Goal: Task Accomplishment & Management: Manage account settings

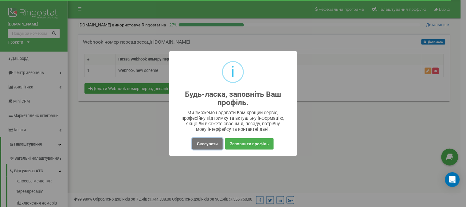
click at [207, 149] on button "Скасувати" at bounding box center [207, 143] width 30 height 11
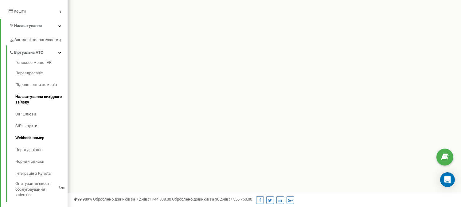
scroll to position [102, 0]
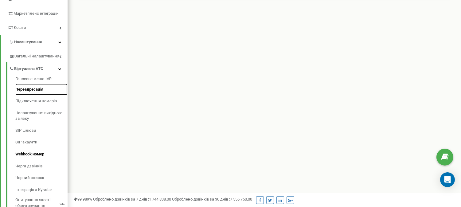
click at [34, 88] on link "Переадресація" at bounding box center [41, 90] width 52 height 12
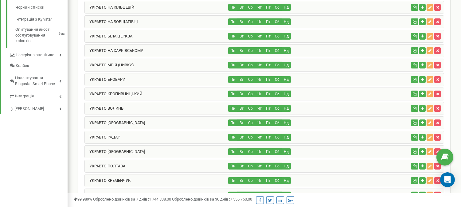
scroll to position [453, 0]
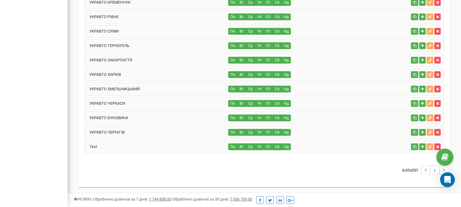
click at [300, 146] on div "Пн Вт Ср Чт Пт Сб Нд" at bounding box center [319, 147] width 180 height 7
click at [423, 149] on icon "button" at bounding box center [422, 147] width 3 height 4
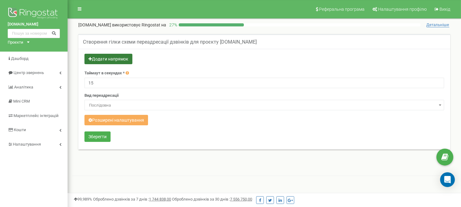
click at [124, 57] on button "Додати напрямок" at bounding box center [109, 59] width 48 height 10
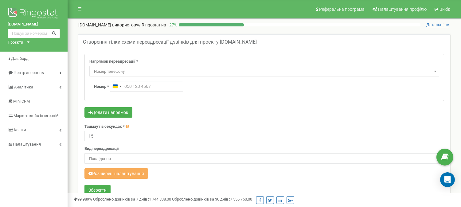
click at [143, 75] on span "Номер телефону" at bounding box center [265, 71] width 346 height 9
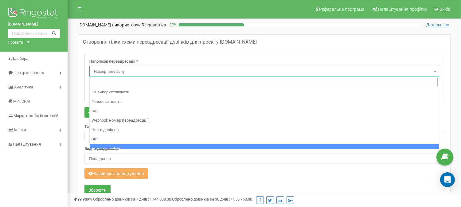
click at [189, 56] on div "Напрямок переадресації * Не використовувати Голосова пошта IVR Webhook номер пе…" at bounding box center [264, 77] width 359 height 47
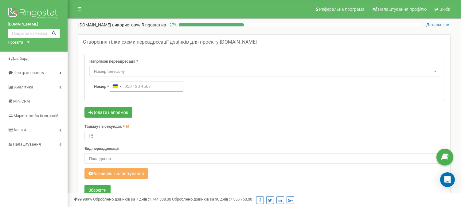
click at [142, 84] on input "text" at bounding box center [146, 86] width 73 height 10
type input "0"
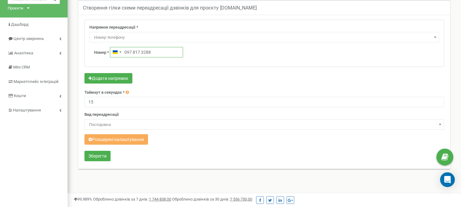
scroll to position [102, 0]
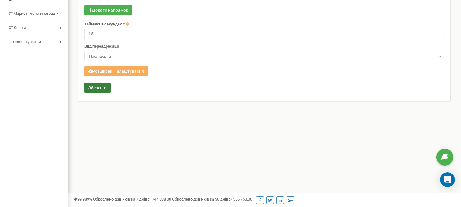
type input "097 817 3288"
click at [95, 87] on button "Зберегти" at bounding box center [98, 88] width 26 height 10
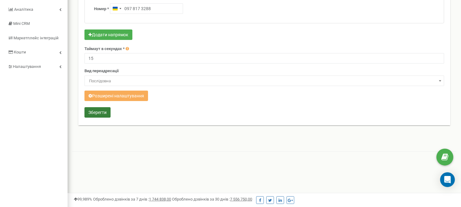
scroll to position [68, 0]
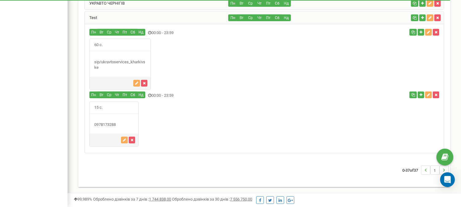
scroll to position [549, 0]
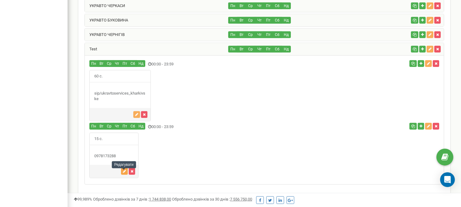
click at [125, 175] on button "button" at bounding box center [124, 171] width 7 height 7
click at [97, 51] on link "Test" at bounding box center [91, 49] width 12 height 5
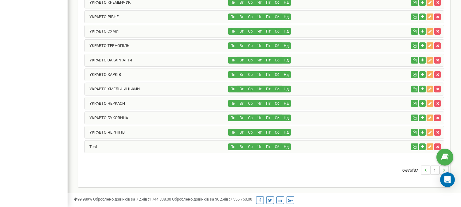
scroll to position [453, 0]
click at [155, 153] on div "Test Пн Вт Ср Чт Пт Сб Нд" at bounding box center [265, 146] width 360 height 13
click at [381, 146] on div "Пн Вт Ср Чт Пт Сб Нд" at bounding box center [319, 147] width 180 height 7
click at [172, 145] on div "Test" at bounding box center [157, 147] width 144 height 12
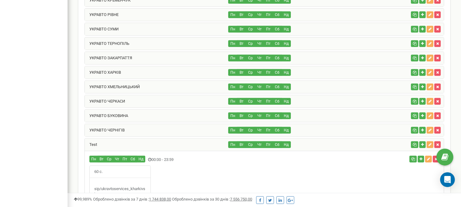
scroll to position [549, 0]
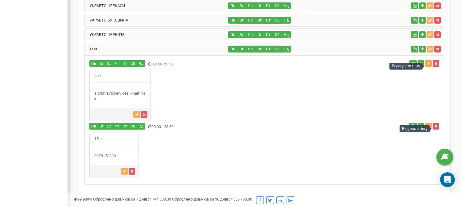
click at [428, 67] on button "button" at bounding box center [428, 63] width 7 height 7
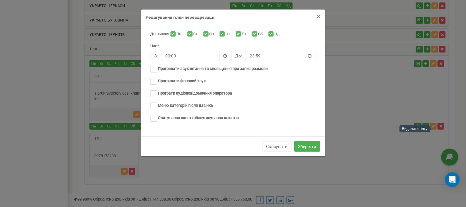
click at [317, 17] on span "×" at bounding box center [318, 16] width 3 height 7
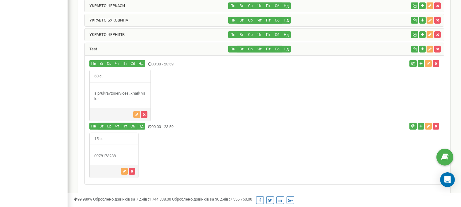
click at [419, 161] on div "15 с." at bounding box center [264, 156] width 359 height 46
click at [426, 129] on button "button" at bounding box center [428, 126] width 7 height 7
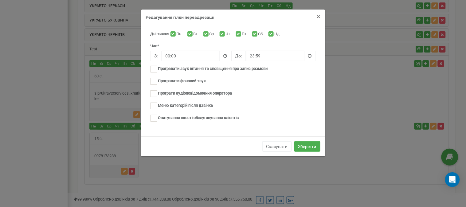
click at [318, 16] on span "×" at bounding box center [318, 16] width 3 height 7
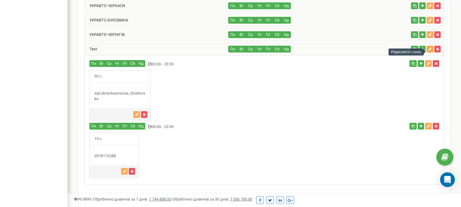
click at [431, 51] on icon "button" at bounding box center [430, 49] width 3 height 4
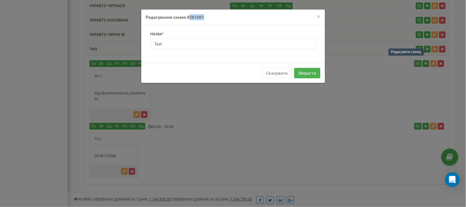
drag, startPoint x: 206, startPoint y: 18, endPoint x: 190, endPoint y: 17, distance: 16.7
click at [190, 17] on h4 "Редагування схеми #261061" at bounding box center [233, 17] width 175 height 6
copy h4 "261061"
click at [339, 101] on div "× Close Редагування схеми #261061 Назва* Test Скасувати Зберегти" at bounding box center [233, 103] width 466 height 207
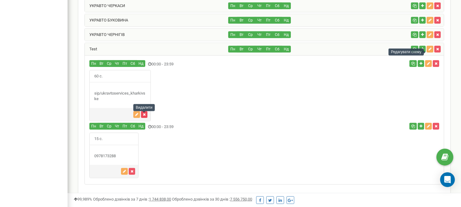
click at [145, 116] on icon "button" at bounding box center [144, 115] width 3 height 4
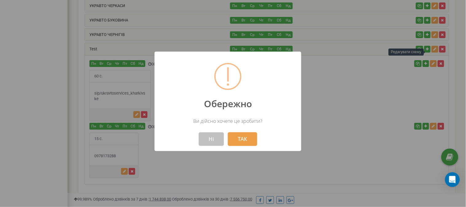
click at [244, 141] on button "ТАК" at bounding box center [242, 139] width 29 height 14
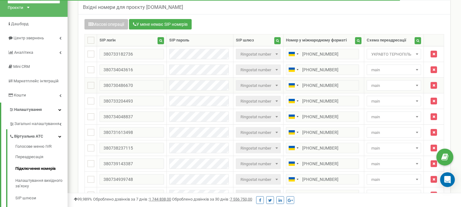
scroll to position [68, 0]
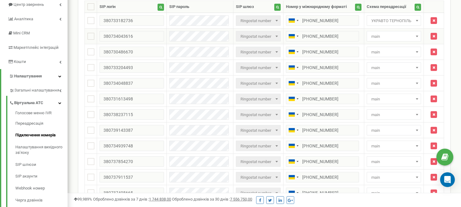
click at [395, 35] on span "main" at bounding box center [394, 36] width 50 height 9
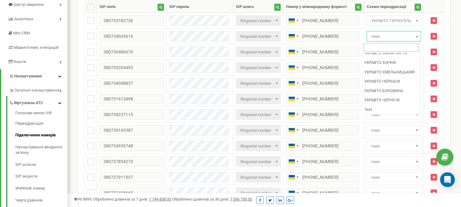
scroll to position [341, 0]
select select "261061"
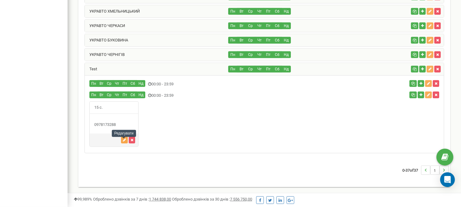
click at [124, 140] on icon "button" at bounding box center [124, 140] width 3 height 4
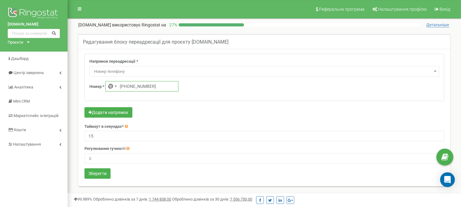
click at [123, 85] on input "+0978173288" at bounding box center [141, 86] width 73 height 10
type input "+380 97 817 3288"
click at [101, 174] on button "Зберегти" at bounding box center [98, 173] width 26 height 10
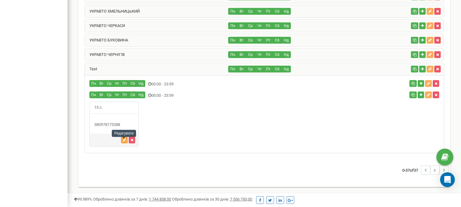
click at [123, 138] on icon "button" at bounding box center [124, 140] width 3 height 4
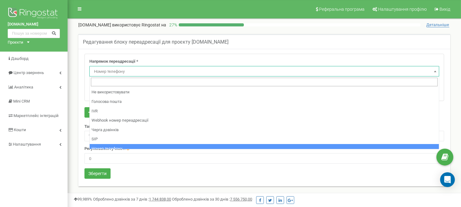
click at [164, 71] on span "Номер телефону" at bounding box center [265, 71] width 346 height 9
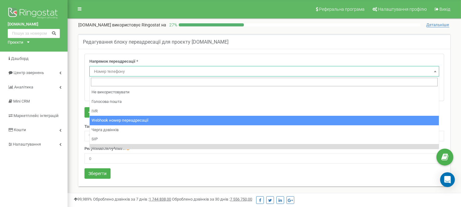
select select "webhookNumber"
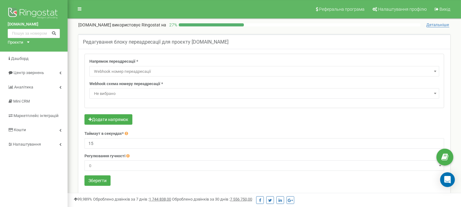
click at [144, 93] on span "Не вибрано" at bounding box center [265, 93] width 346 height 9
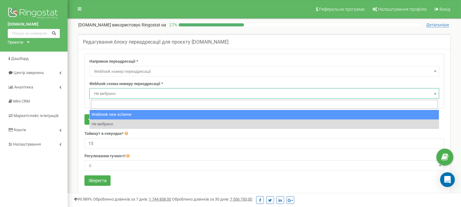
select select "11521"
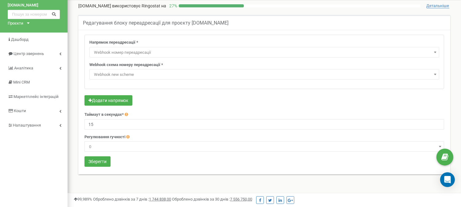
scroll to position [34, 0]
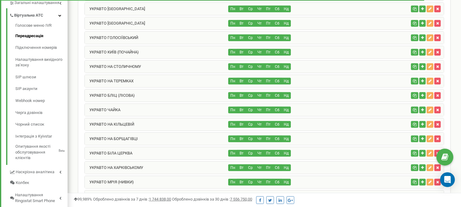
scroll to position [19, 0]
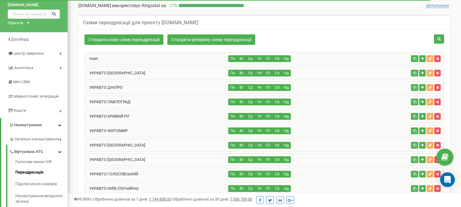
click at [138, 57] on div "main" at bounding box center [157, 59] width 144 height 12
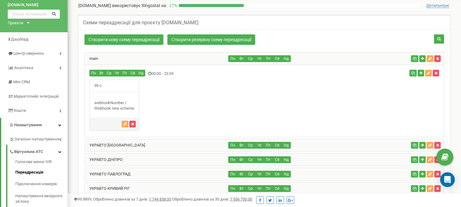
click at [194, 61] on div "main" at bounding box center [157, 59] width 144 height 12
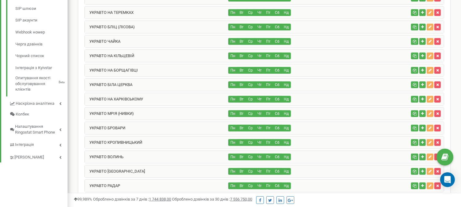
scroll to position [453, 0]
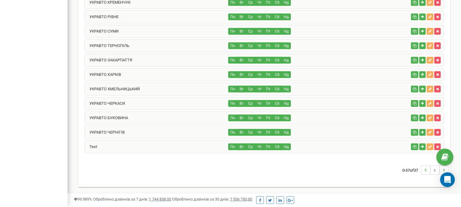
click at [210, 146] on div "Test" at bounding box center [157, 147] width 144 height 12
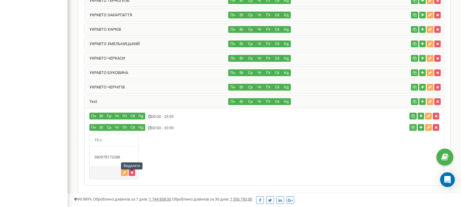
scroll to position [532, 0]
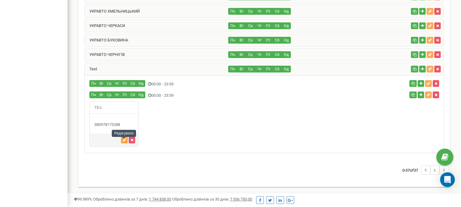
click at [126, 139] on button "button" at bounding box center [124, 140] width 7 height 7
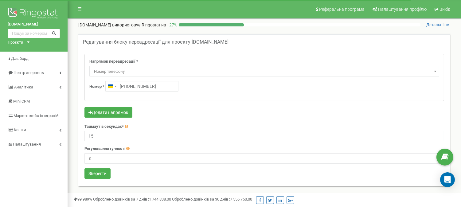
click at [131, 85] on input "[PHONE_NUMBER]" at bounding box center [141, 86] width 73 height 10
type input "+380 68 589 5750"
click at [105, 172] on button "Зберегти" at bounding box center [98, 173] width 26 height 10
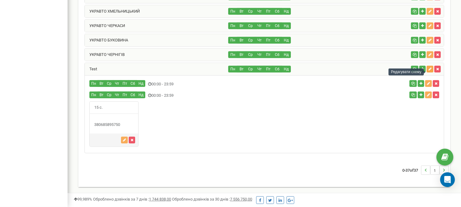
click at [431, 69] on icon "button" at bounding box center [430, 69] width 3 height 4
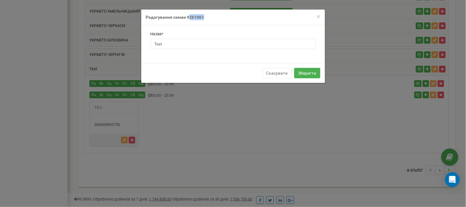
drag, startPoint x: 204, startPoint y: 19, endPoint x: 189, endPoint y: 18, distance: 15.7
click at [189, 18] on h4 "Редагування схеми #261061" at bounding box center [233, 17] width 175 height 6
copy h4 "261061"
click at [318, 15] on span "×" at bounding box center [318, 16] width 3 height 7
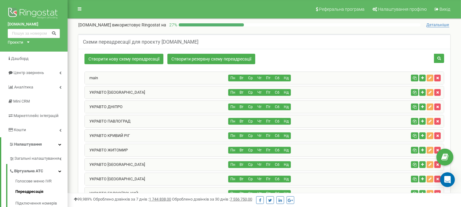
click at [118, 77] on div "main" at bounding box center [157, 78] width 144 height 12
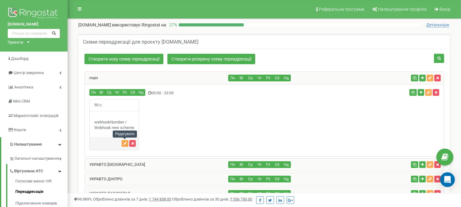
click at [124, 142] on icon "button" at bounding box center [125, 144] width 3 height 4
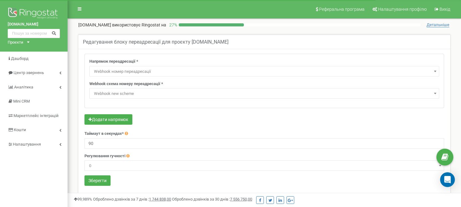
select select "webhookNumber"
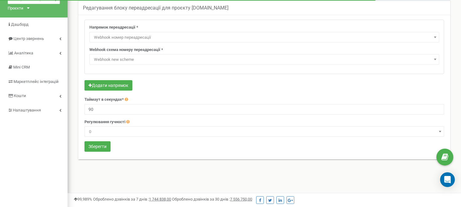
scroll to position [34, 0]
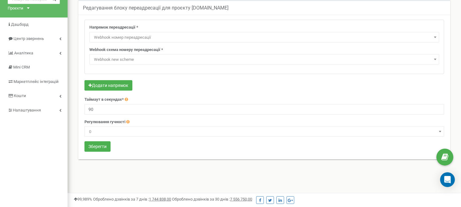
click at [140, 62] on span "Webhook new scheme" at bounding box center [265, 59] width 346 height 9
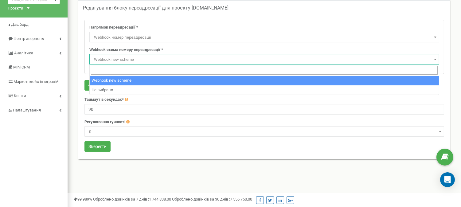
click at [142, 62] on span "Webhook new scheme" at bounding box center [265, 59] width 346 height 9
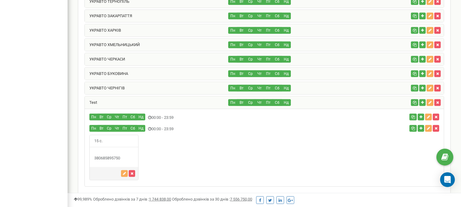
scroll to position [532, 0]
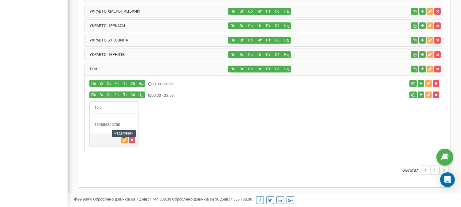
click at [121, 140] on button "button" at bounding box center [124, 140] width 7 height 7
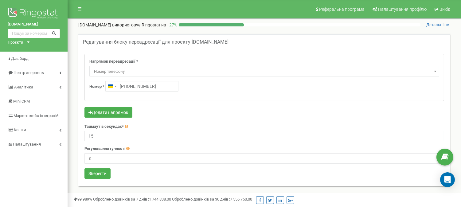
click at [128, 87] on input "[PHONE_NUMBER]" at bounding box center [141, 86] width 73 height 10
type input "+"
type input "068 589 5750"
click at [105, 173] on button "Зберегти" at bounding box center [98, 173] width 26 height 10
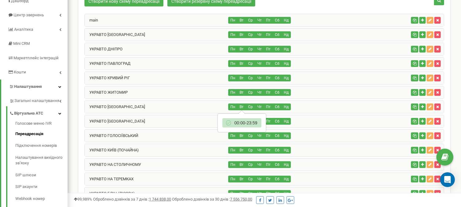
scroll to position [19, 0]
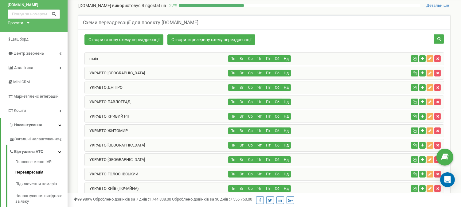
click at [140, 56] on div "main" at bounding box center [157, 59] width 144 height 12
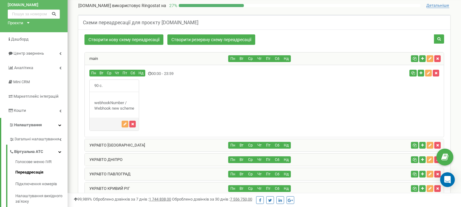
click at [168, 63] on div "main" at bounding box center [157, 59] width 144 height 12
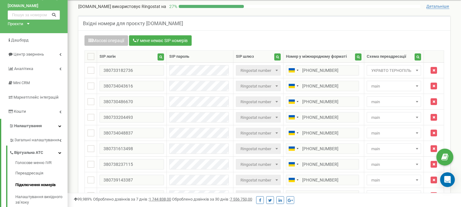
scroll to position [34, 0]
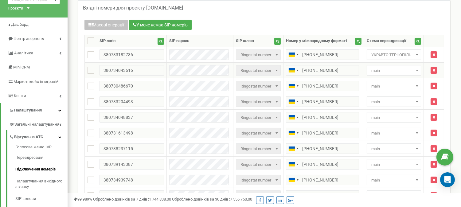
click at [376, 69] on span "main" at bounding box center [394, 70] width 50 height 9
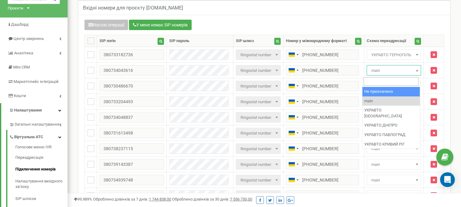
click at [396, 22] on div "Масові операції У мене немає SIP номерів" at bounding box center [265, 26] width 360 height 12
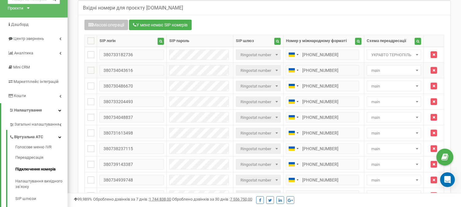
click at [375, 66] on span "main" at bounding box center [394, 70] width 50 height 9
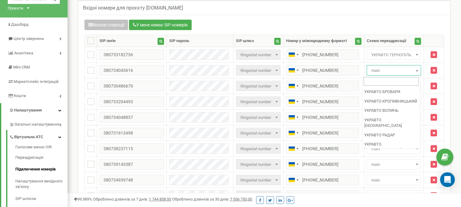
scroll to position [341, 0]
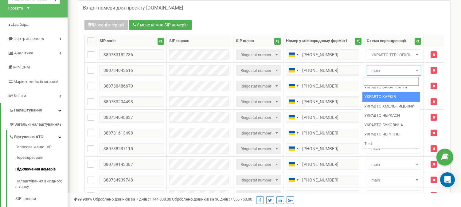
click at [391, 12] on div "Вхідні номери для проєкту ukravto.services" at bounding box center [264, 7] width 372 height 15
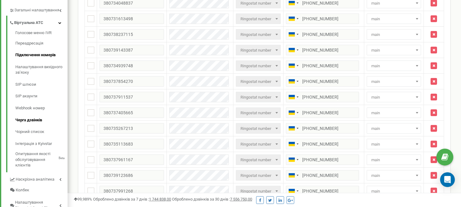
scroll to position [80, 0]
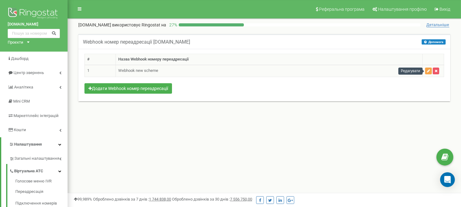
click at [427, 69] on icon "button" at bounding box center [428, 71] width 3 height 4
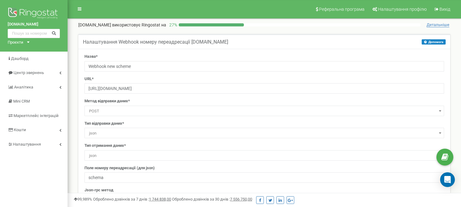
select select "dst"
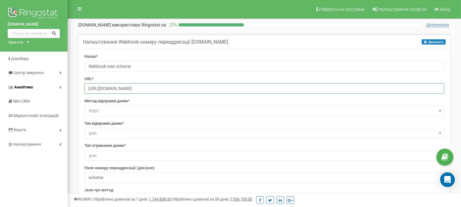
drag, startPoint x: 199, startPoint y: 87, endPoint x: 19, endPoint y: 88, distance: 179.2
click at [19, 88] on div "[DOMAIN_NAME] Проєкти [DOMAIN_NAME] Дашборд Центр звернень Аналiтика Mini CRM М…" at bounding box center [230, 184] width 461 height 369
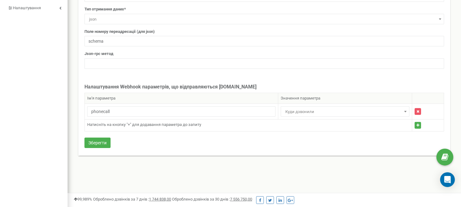
scroll to position [102, 0]
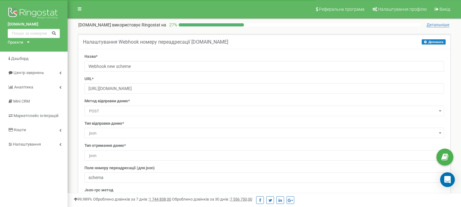
select select "dst"
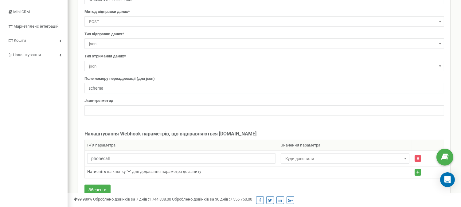
scroll to position [102, 0]
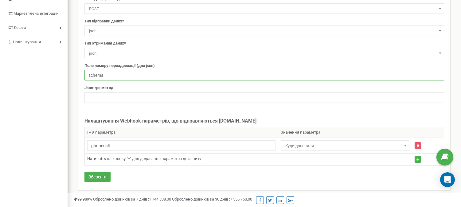
click at [137, 75] on input "schema" at bounding box center [265, 75] width 360 height 10
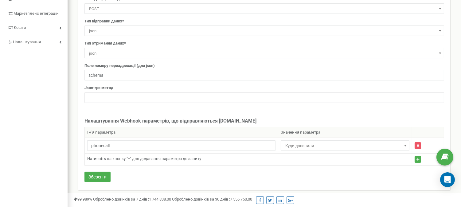
click at [172, 65] on div "Поле номеру переадресації (для json) schema" at bounding box center [265, 72] width 360 height 18
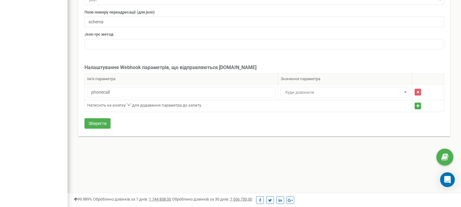
scroll to position [161, 0]
